Goal: Find specific page/section: Find specific page/section

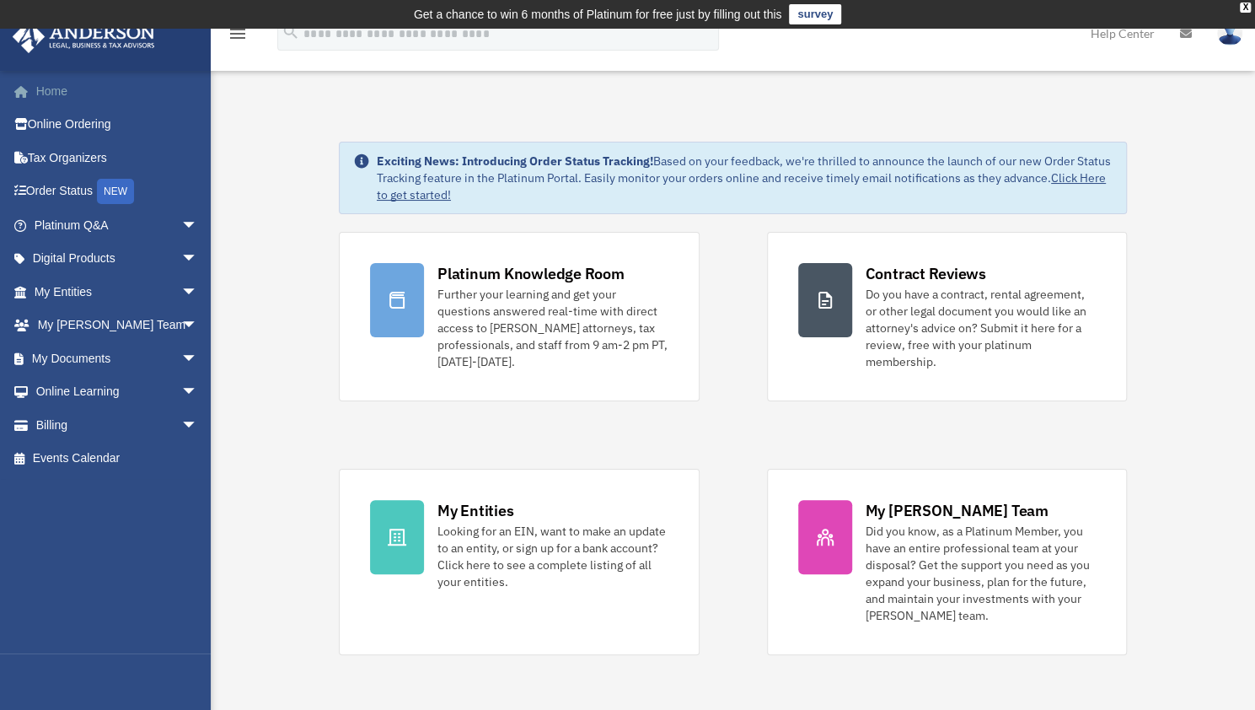
click at [69, 94] on link "Home" at bounding box center [118, 91] width 212 height 34
click at [54, 90] on link "Home" at bounding box center [118, 91] width 212 height 34
click at [1188, 40] on link at bounding box center [1185, 33] width 37 height 67
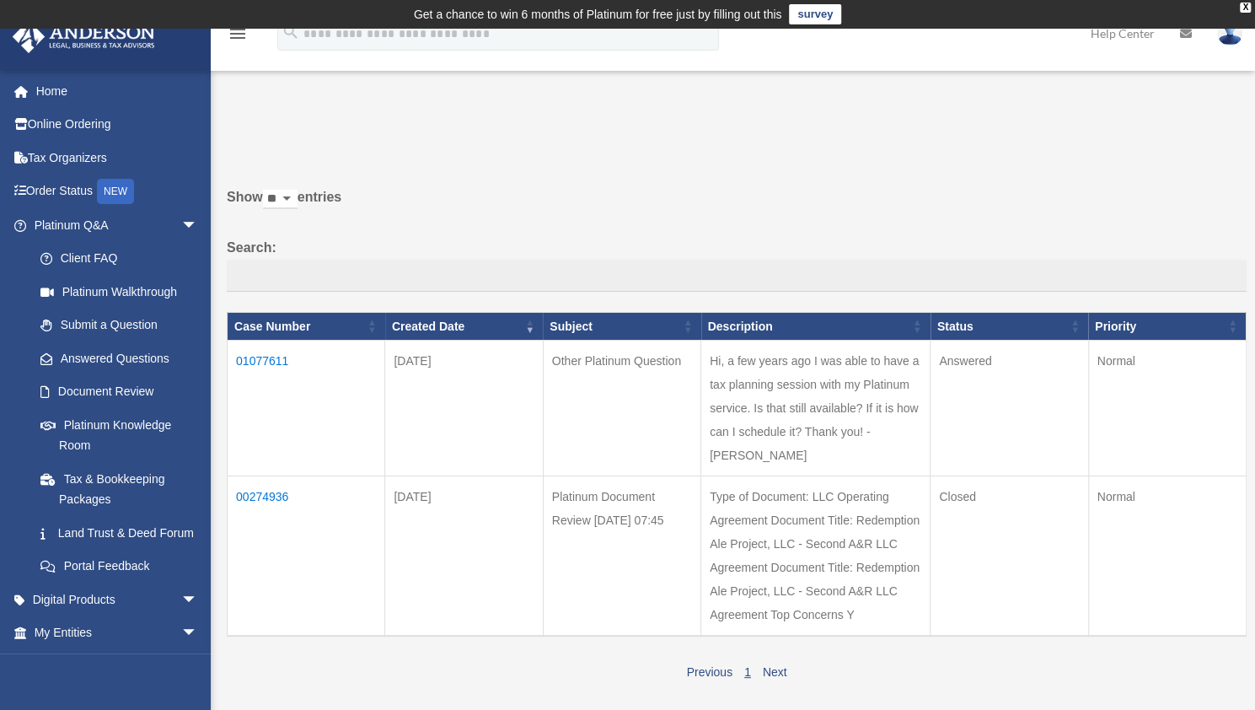
scroll to position [45, 0]
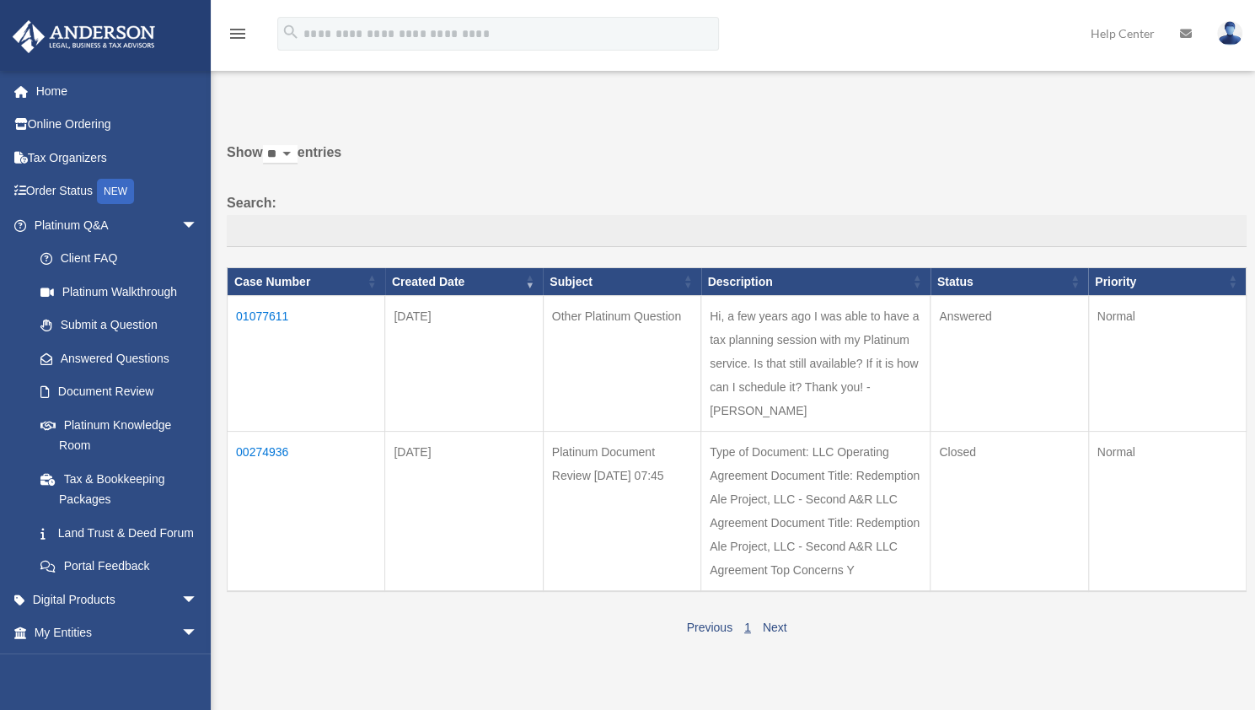
click at [271, 312] on td "01077611" at bounding box center [307, 364] width 158 height 136
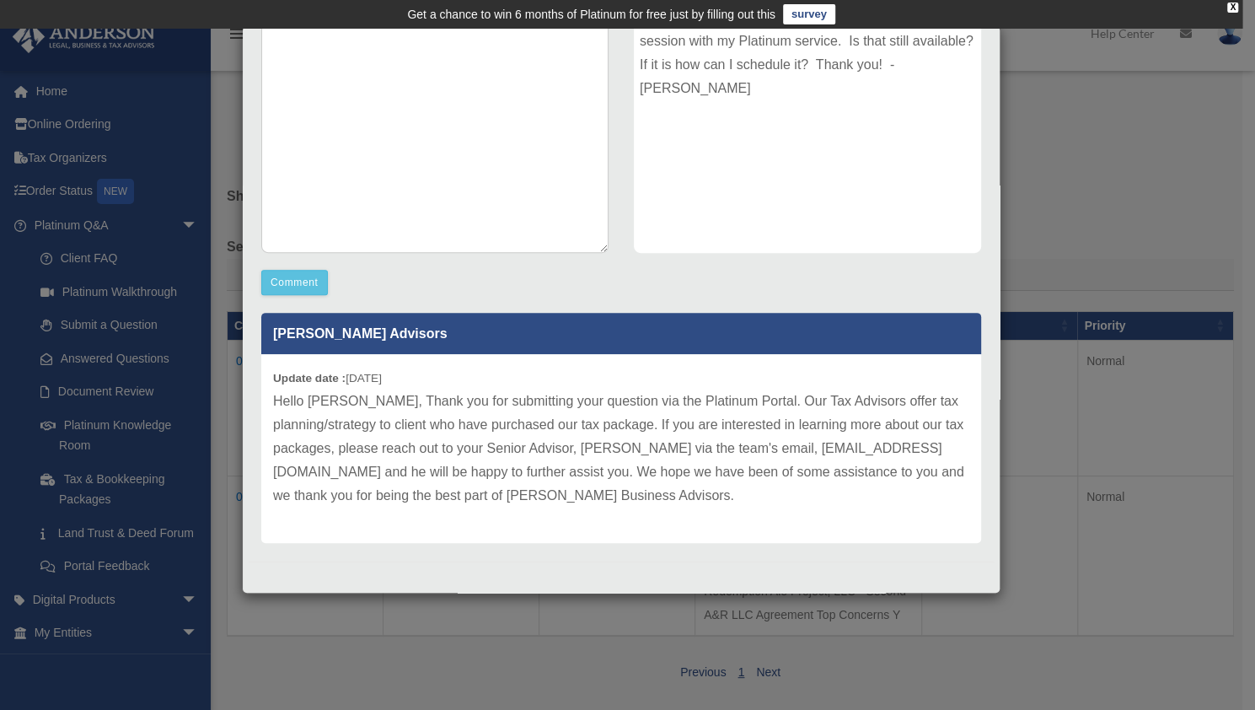
scroll to position [143, 0]
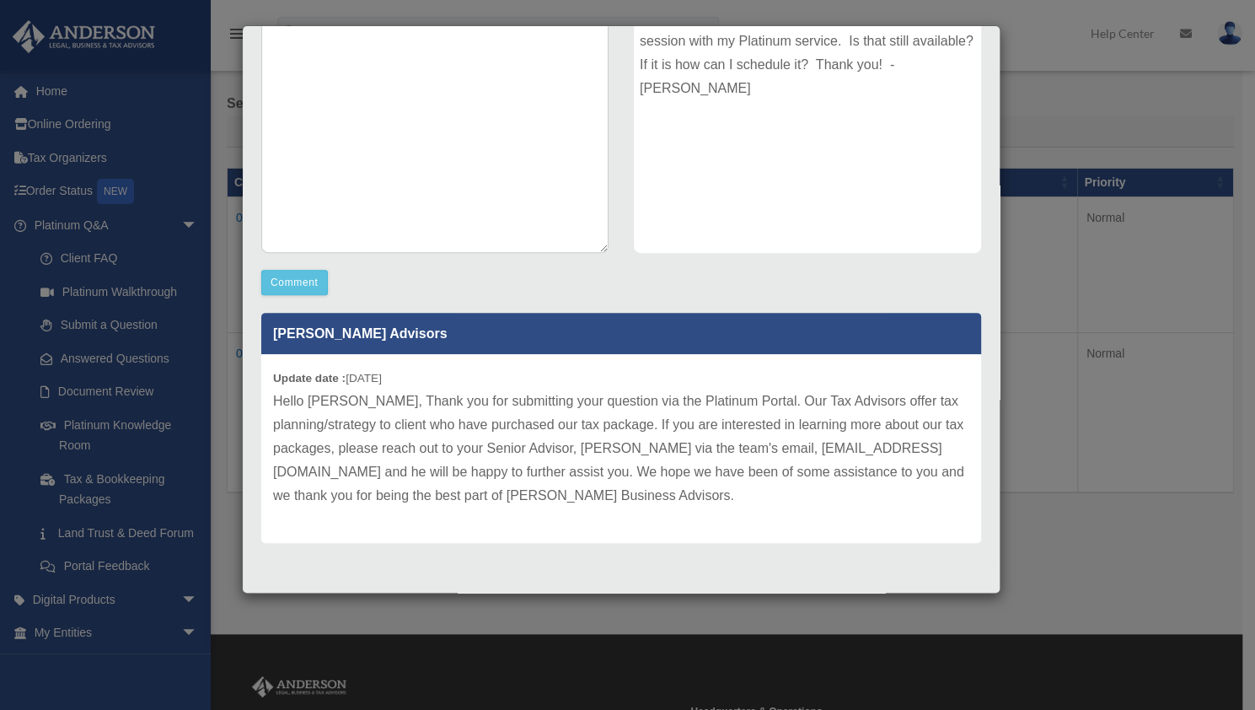
click at [1180, 268] on div "Case Detail × Other Platinum Question Case Number 01077611 Created Date August …" at bounding box center [627, 355] width 1255 height 710
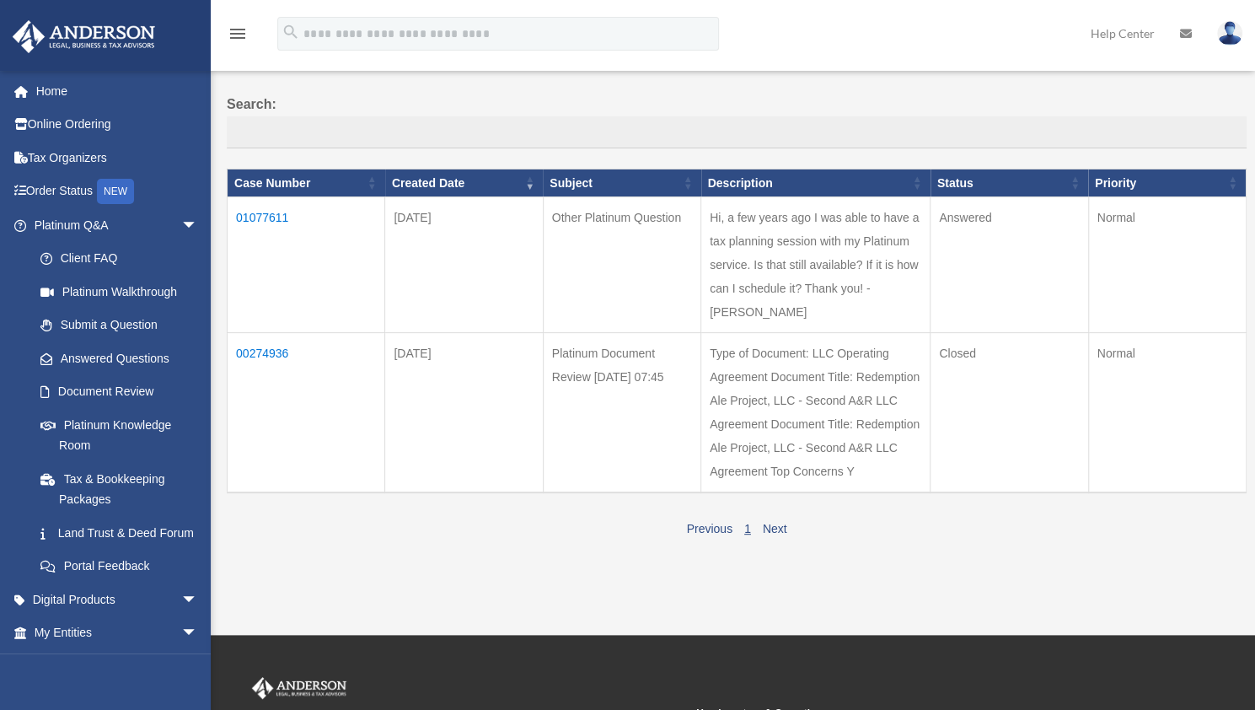
scroll to position [0, 0]
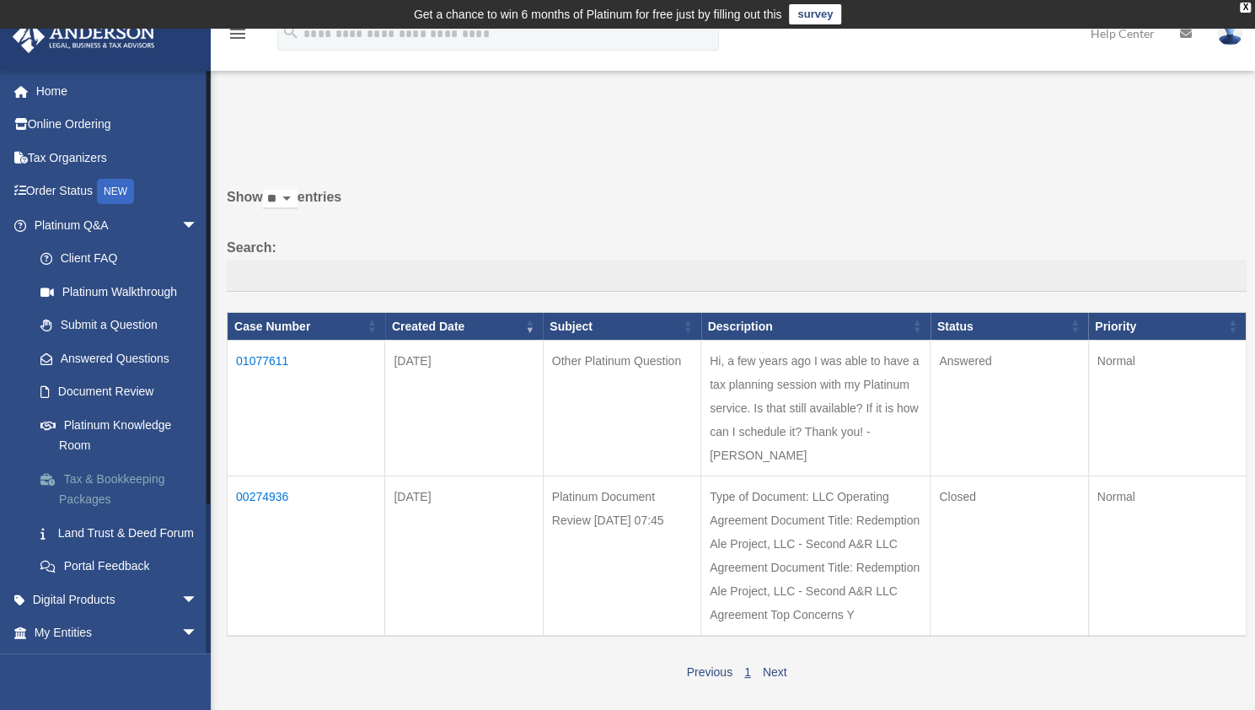
click at [109, 483] on link "Tax & Bookkeeping Packages" at bounding box center [124, 489] width 200 height 54
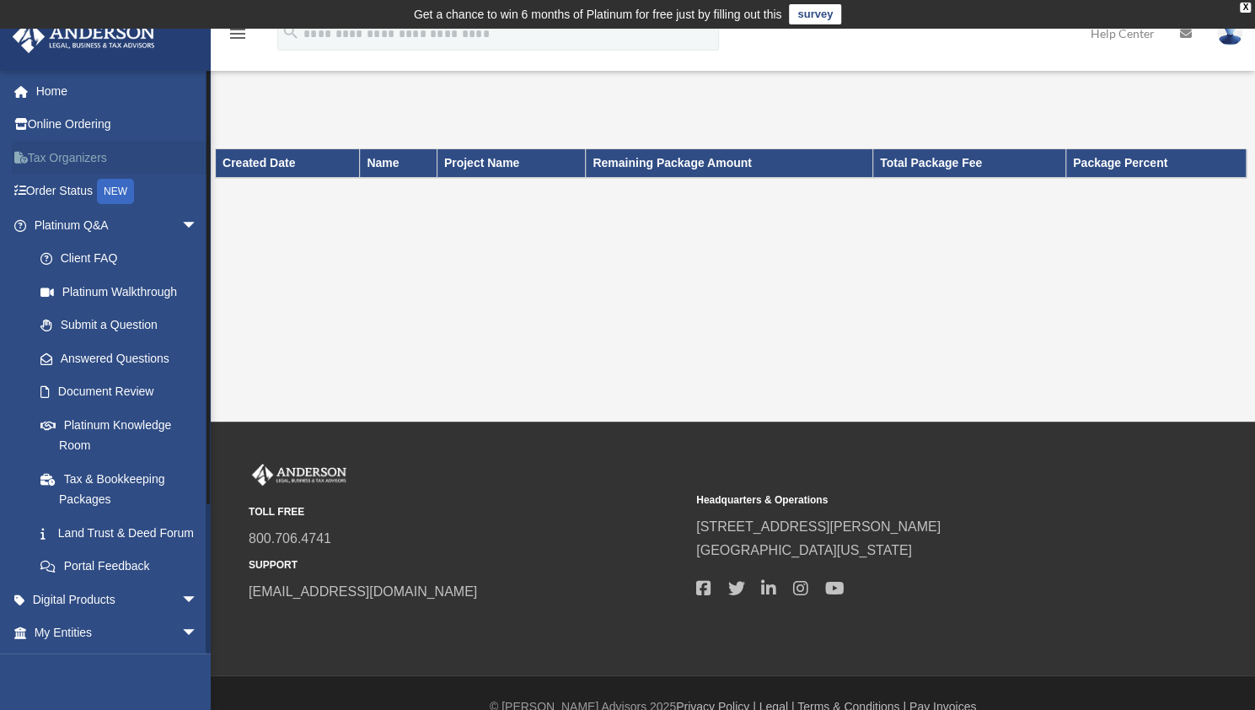
click at [92, 152] on link "Tax Organizers" at bounding box center [118, 158] width 212 height 34
click at [84, 130] on link "Online Ordering" at bounding box center [118, 125] width 212 height 34
